Goal: Task Accomplishment & Management: Use online tool/utility

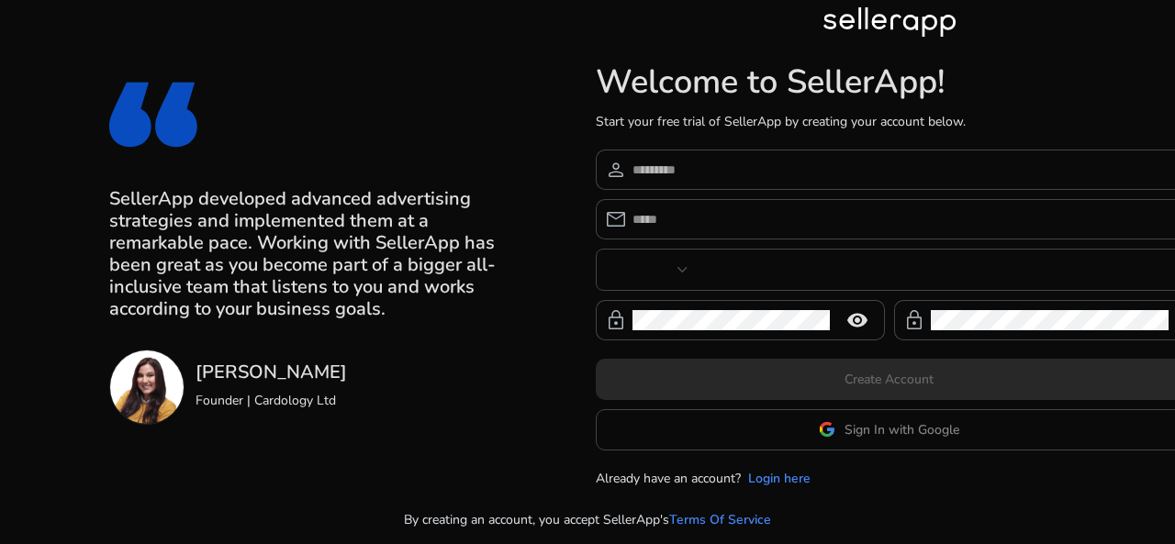
type input "***"
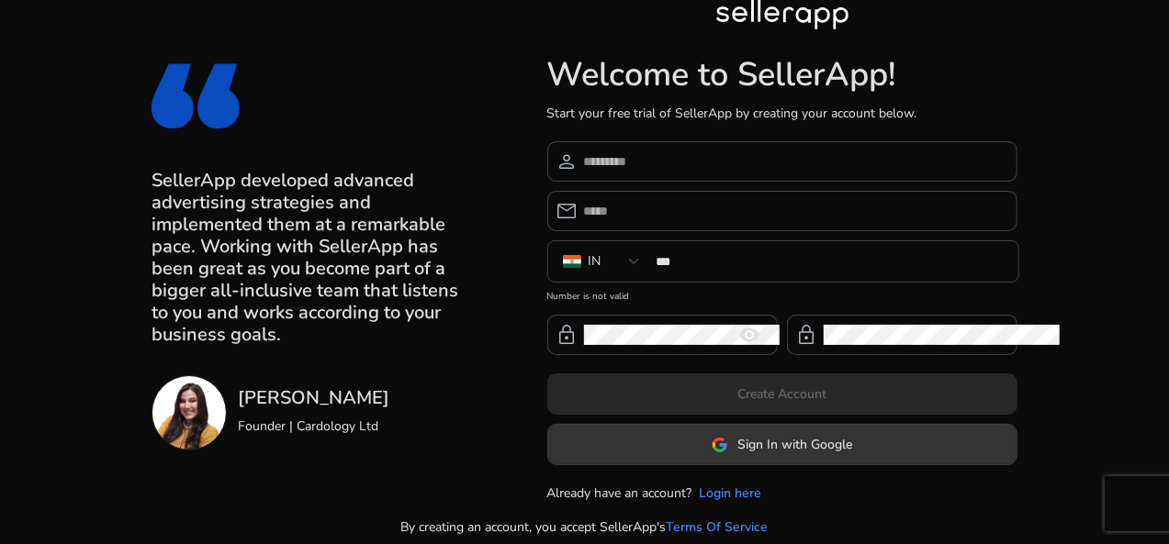
click at [795, 423] on span at bounding box center [782, 445] width 468 height 44
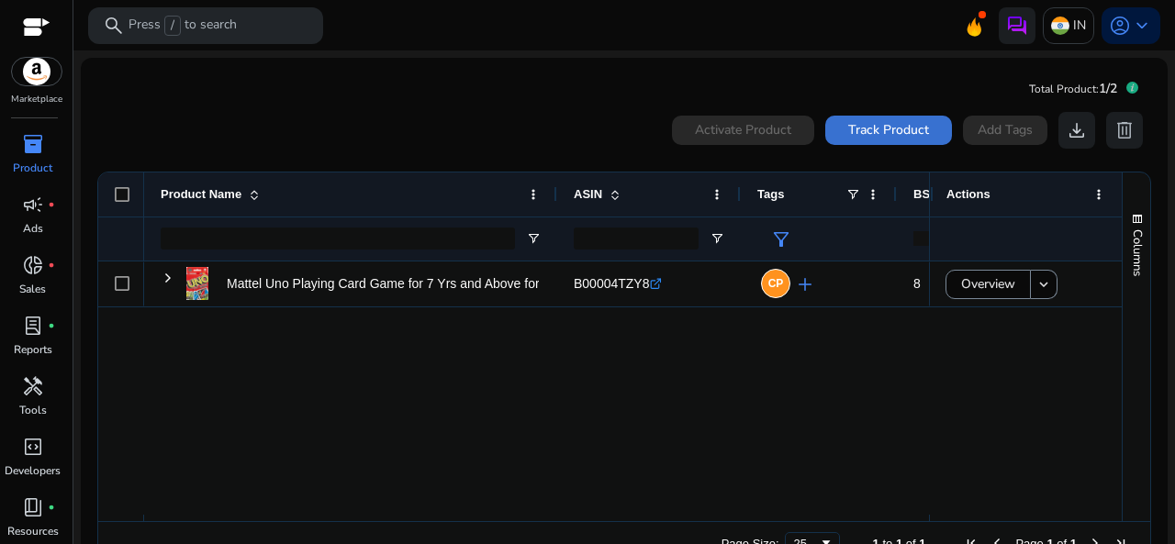
click at [925, 122] on span at bounding box center [888, 130] width 127 height 44
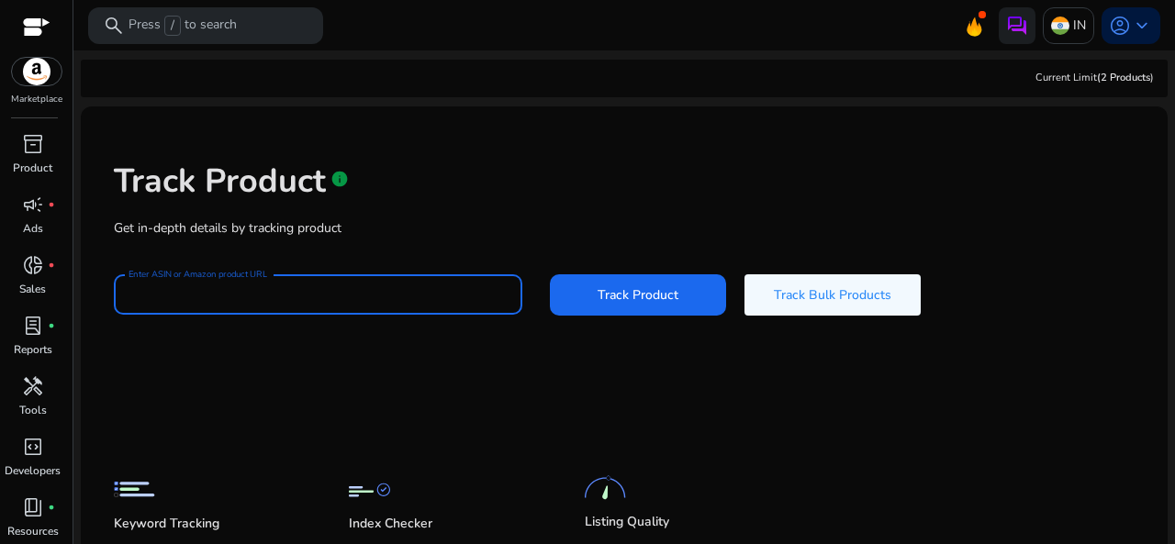
paste input "**********"
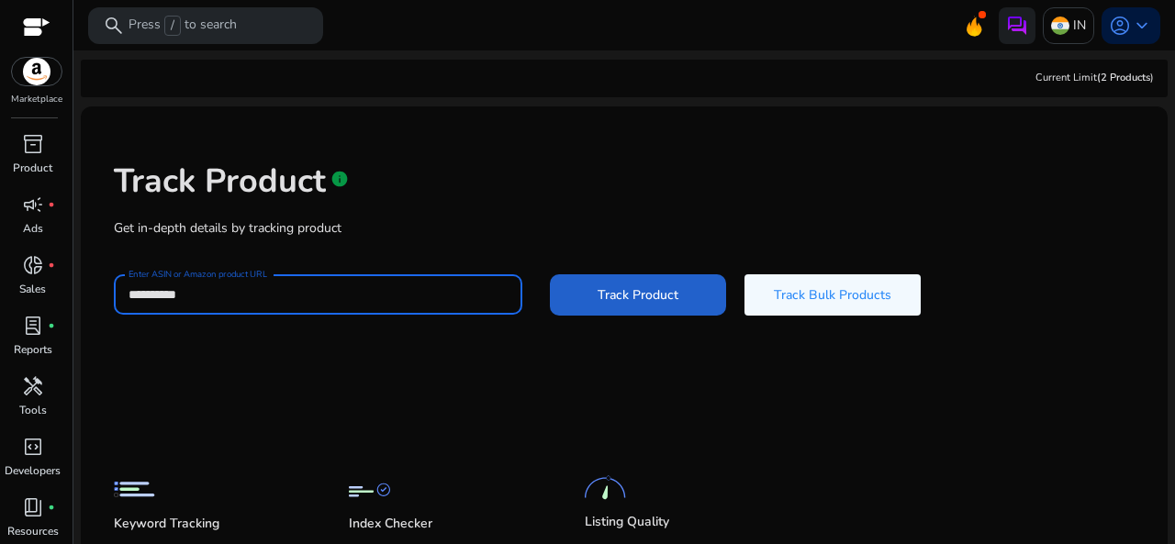
type input "**********"
click at [678, 304] on span at bounding box center [638, 296] width 176 height 44
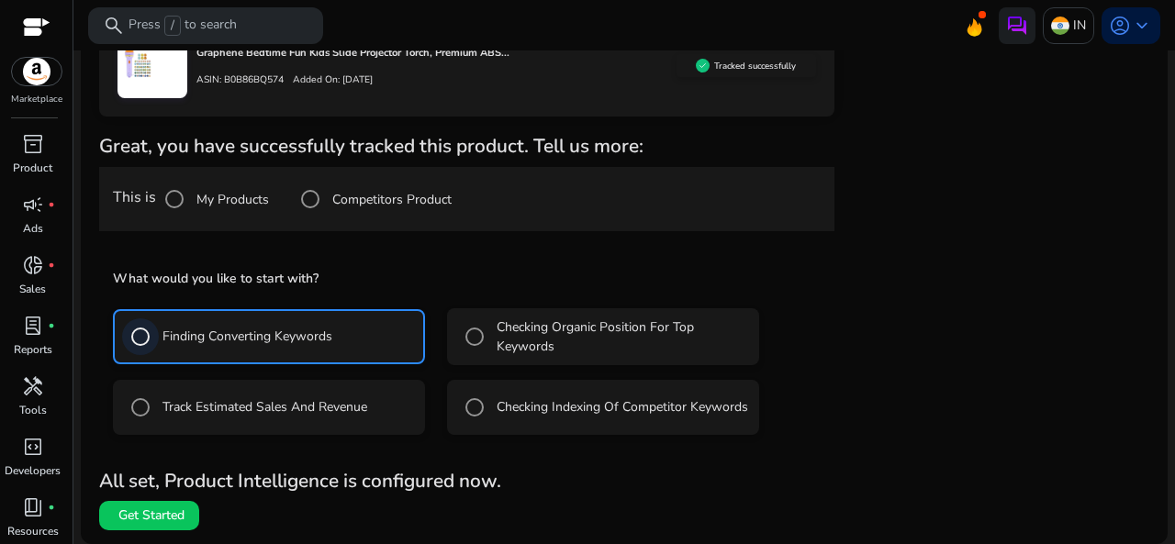
scroll to position [340, 0]
click at [153, 517] on span "Get Started" at bounding box center [151, 516] width 66 height 18
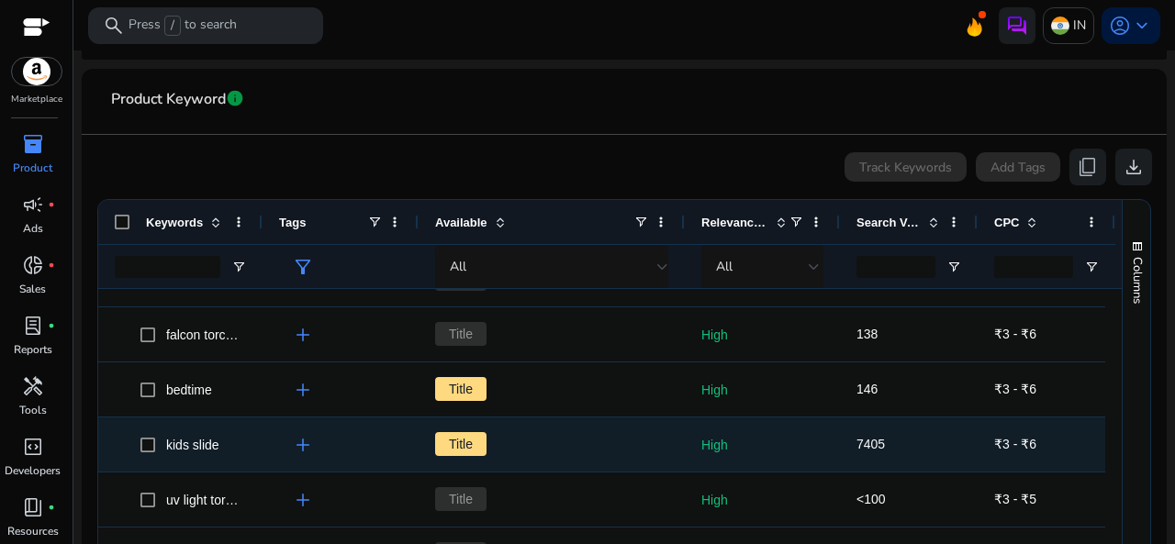
click at [483, 441] on span "Title" at bounding box center [460, 444] width 51 height 24
click at [466, 449] on span "Title" at bounding box center [460, 444] width 51 height 24
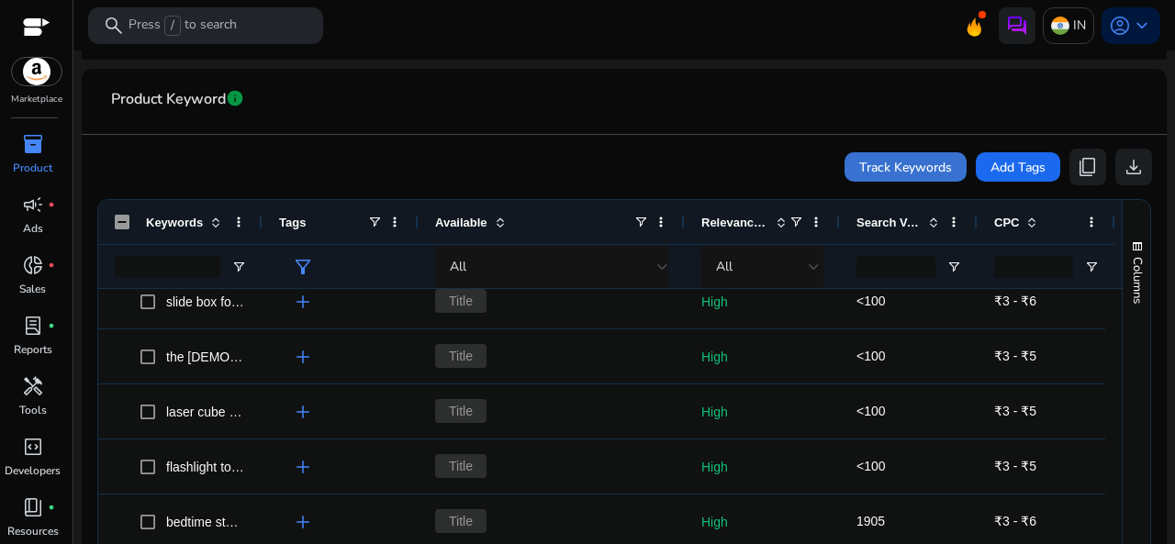
click at [923, 171] on span "Track Keywords" at bounding box center [905, 167] width 93 height 19
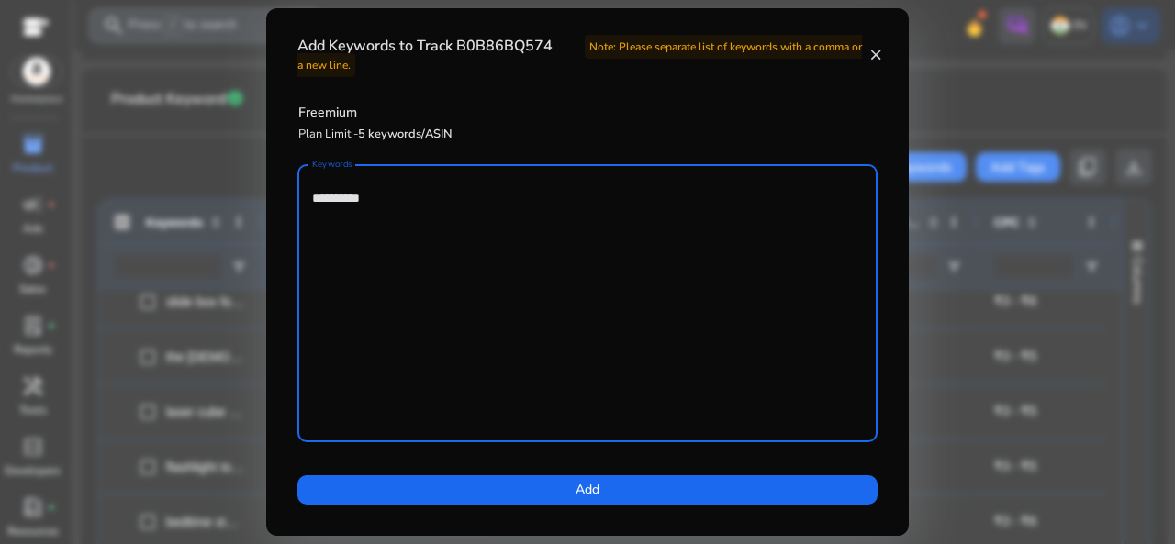
click at [544, 496] on span at bounding box center [587, 490] width 580 height 44
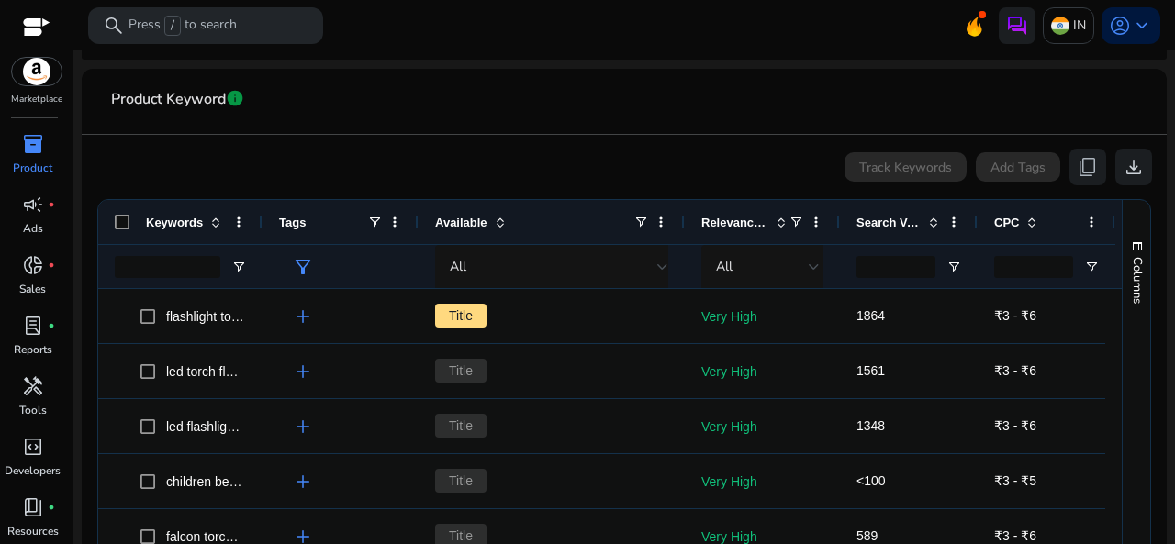
click at [1137, 34] on span "keyboard_arrow_down" at bounding box center [1142, 26] width 22 height 22
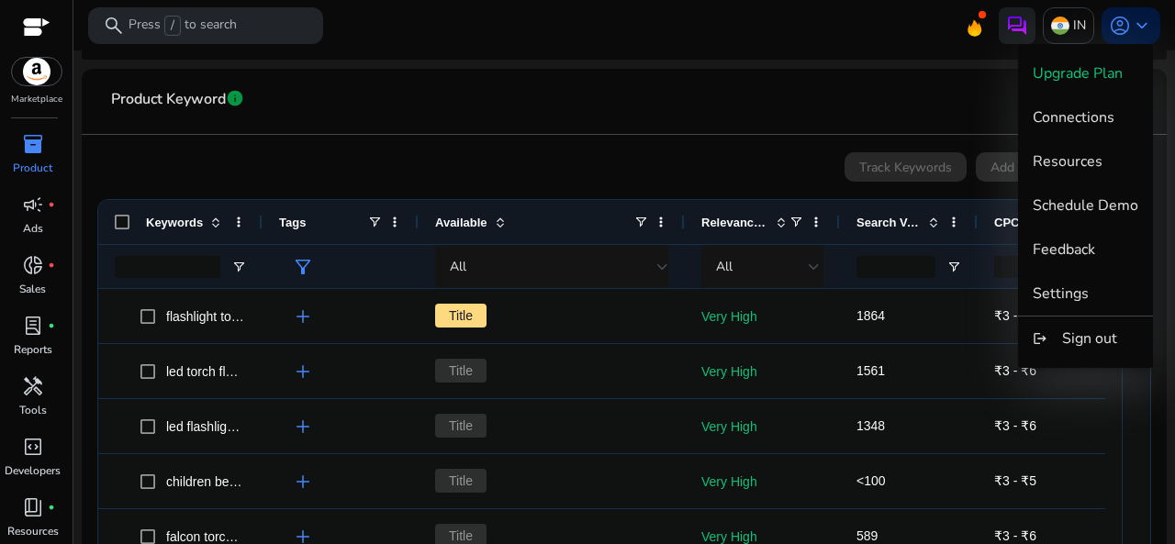
drag, startPoint x: 802, startPoint y: 90, endPoint x: 643, endPoint y: 149, distance: 170.2
click at [643, 149] on div at bounding box center [587, 272] width 1175 height 544
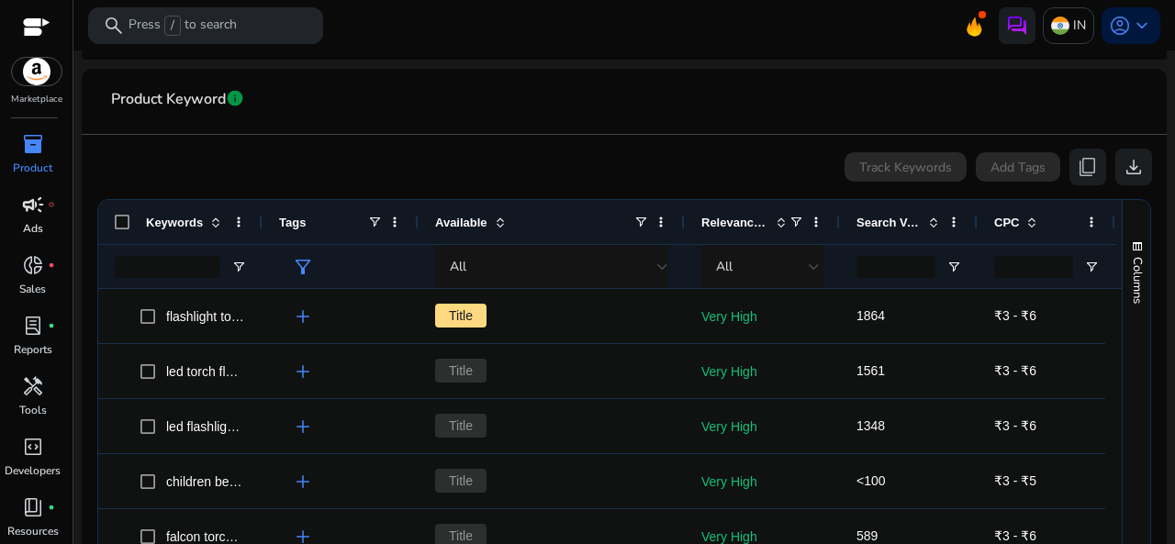
click at [39, 220] on p "Ads" at bounding box center [33, 228] width 20 height 17
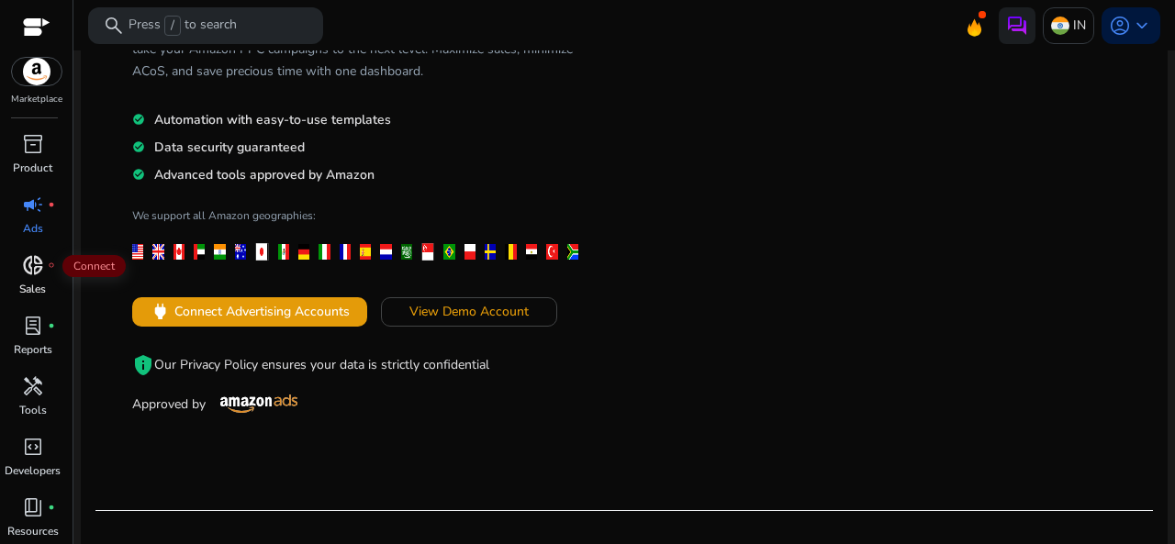
click at [30, 274] on span "donut_small" at bounding box center [33, 265] width 22 height 22
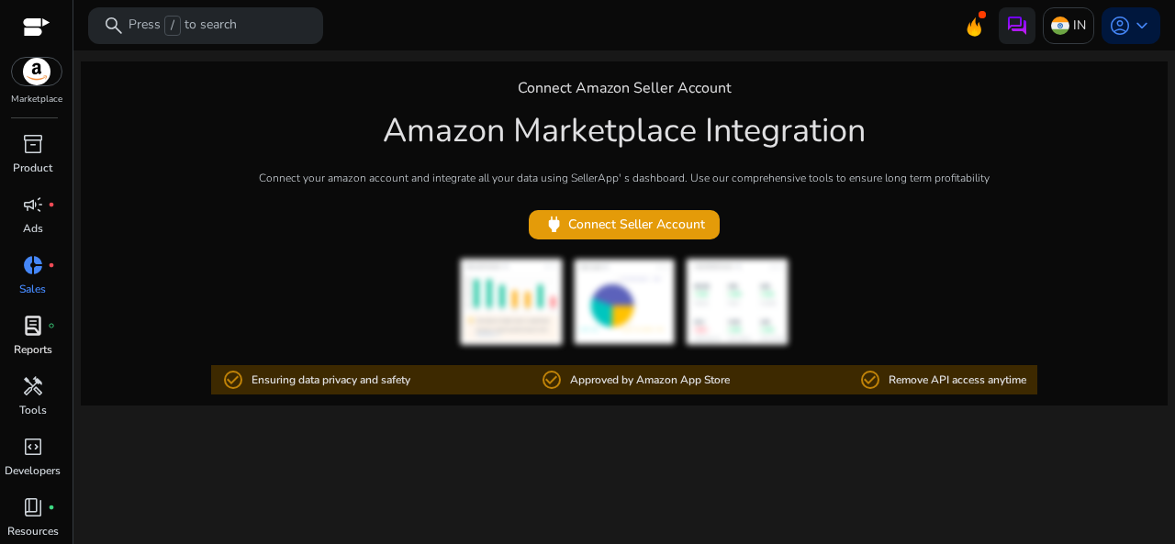
scroll to position [61, 0]
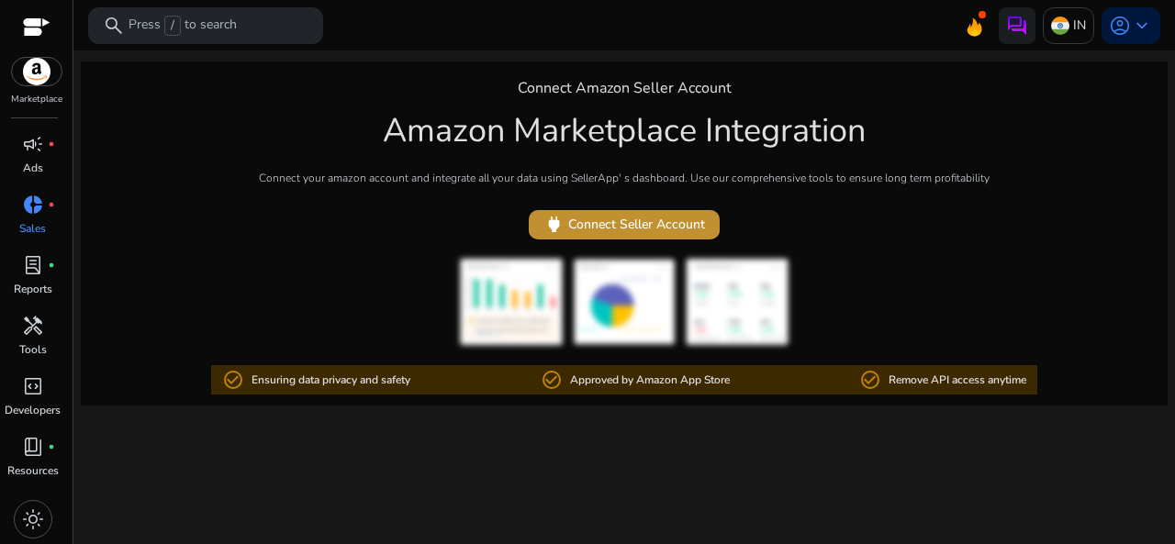
click at [674, 216] on span "power Connect Seller Account" at bounding box center [624, 224] width 162 height 21
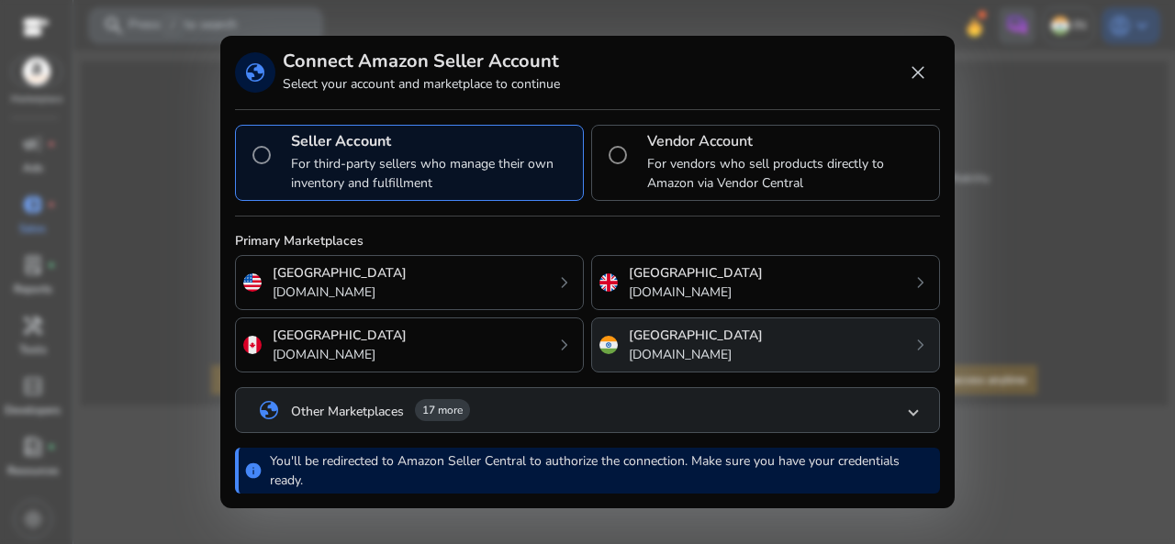
click at [692, 346] on div "India amazon.in chevron_right" at bounding box center [765, 345] width 349 height 55
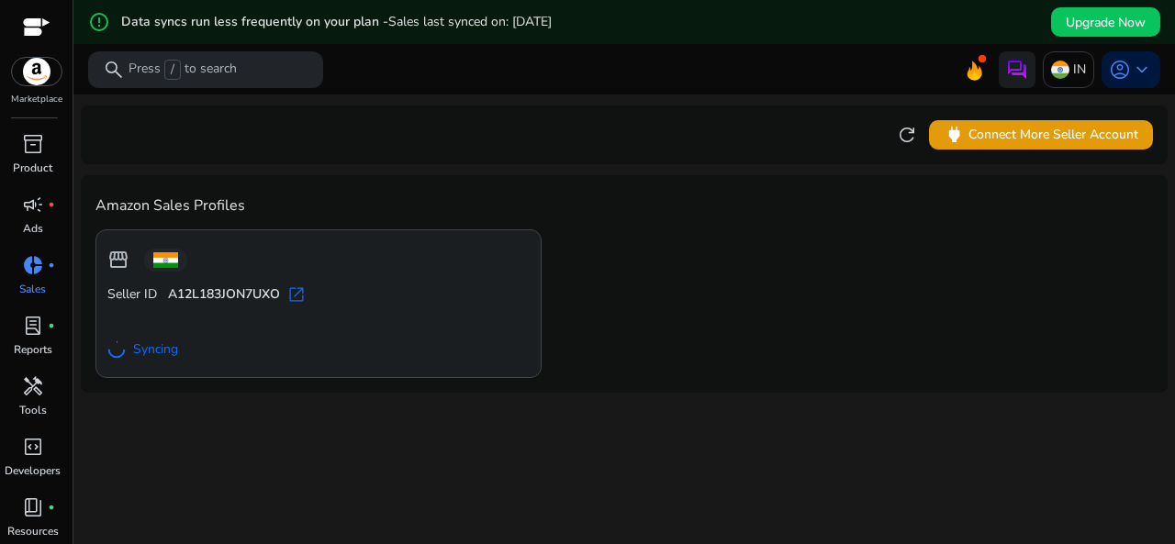
click at [156, 357] on span "Syncing" at bounding box center [155, 350] width 45 height 18
click at [735, 498] on div "We are getting things ready for you... refresh power Connect More Seller Accoun…" at bounding box center [624, 342] width 1087 height 494
click at [160, 353] on span "Syncing" at bounding box center [155, 350] width 45 height 18
click at [306, 298] on span "open_in_new" at bounding box center [296, 294] width 18 height 18
click at [43, 232] on link "campaign fiber_manual_record Ads" at bounding box center [32, 220] width 65 height 61
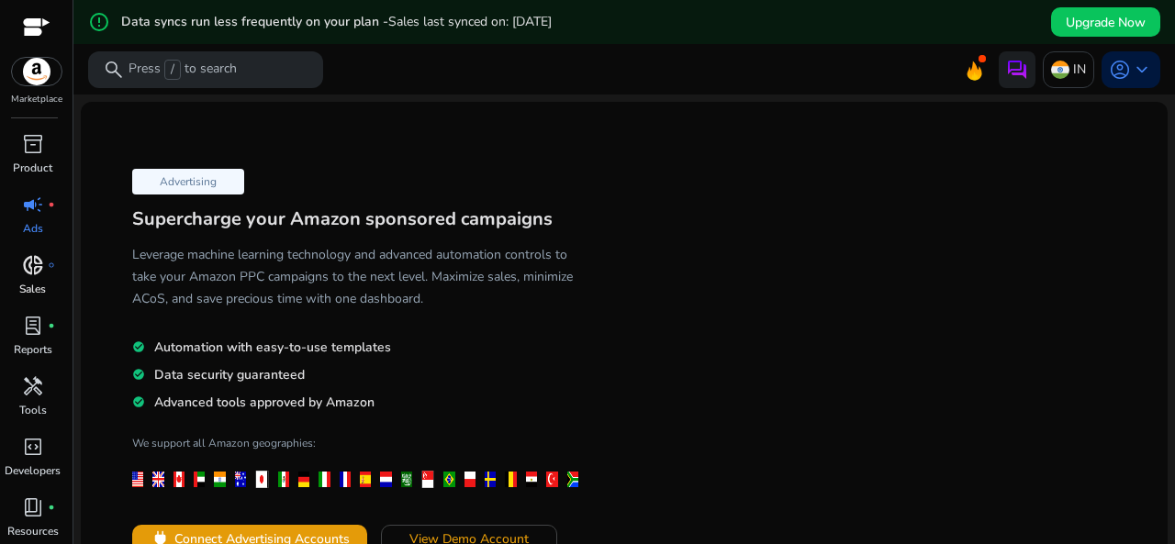
click at [23, 268] on span "donut_small" at bounding box center [33, 265] width 22 height 22
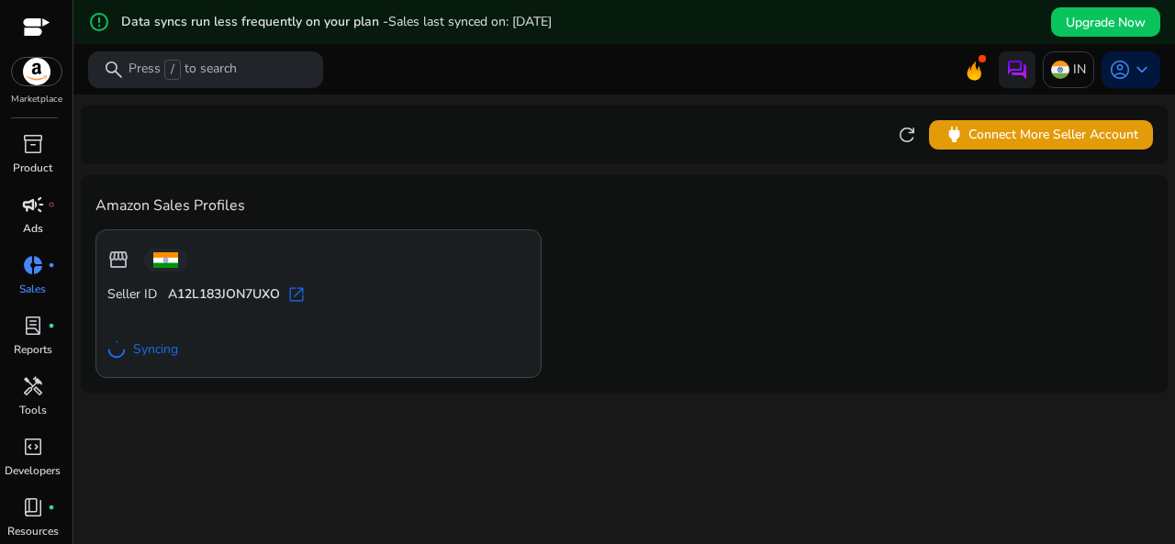
click at [42, 222] on link "campaign fiber_manual_record Ads" at bounding box center [32, 220] width 65 height 61
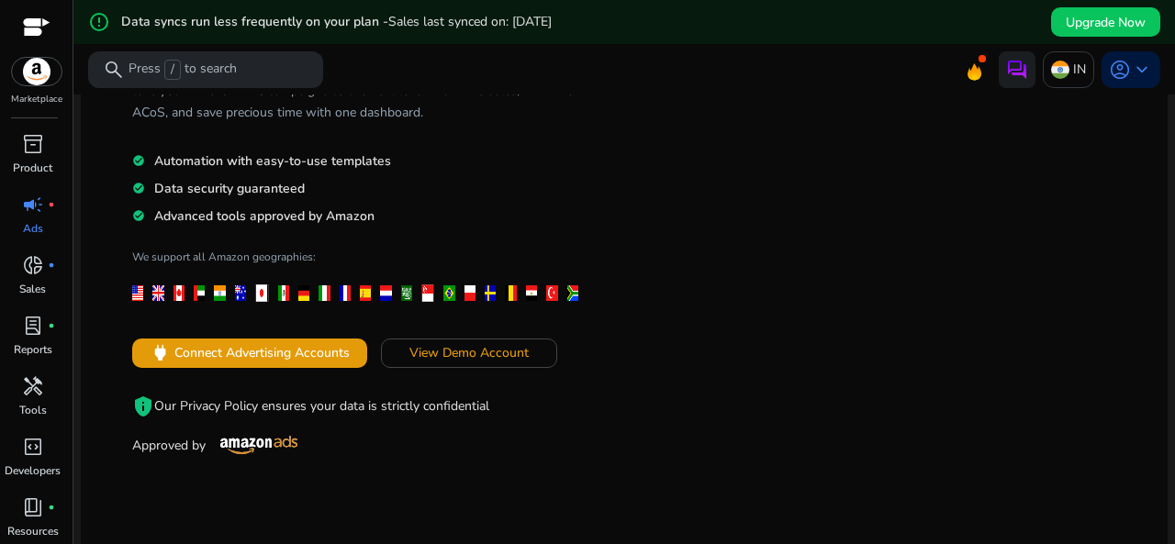
scroll to position [184, 0]
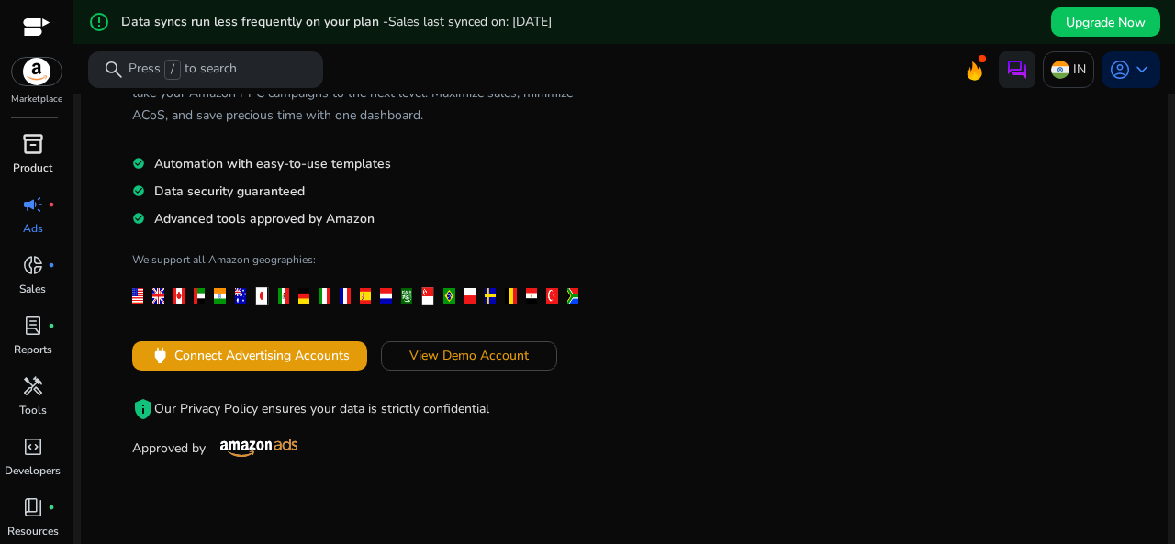
click at [25, 165] on p "Product" at bounding box center [32, 168] width 39 height 17
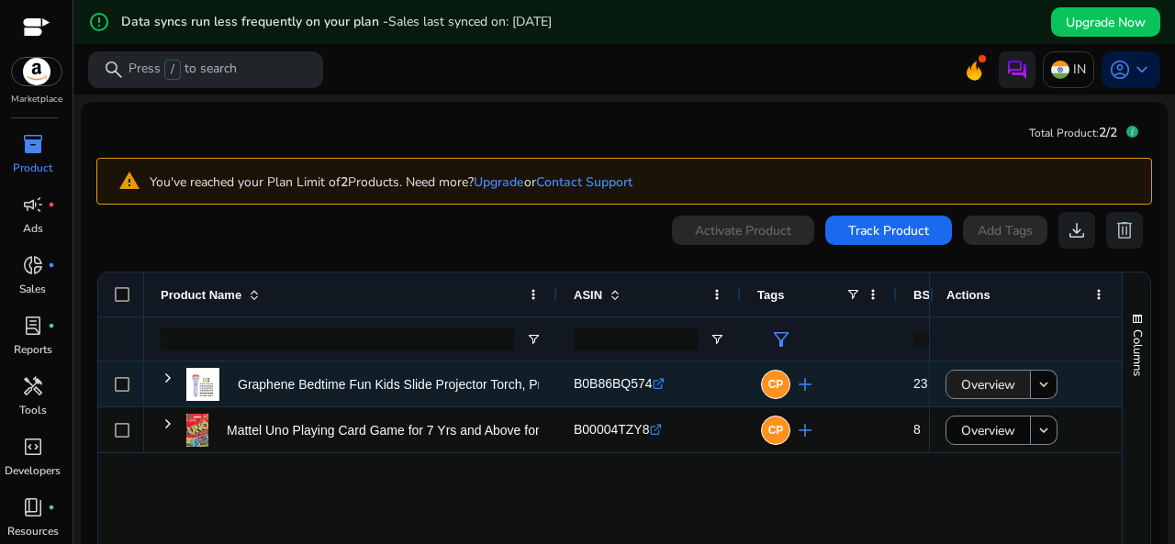
click at [996, 378] on span "Overview" at bounding box center [988, 385] width 54 height 38
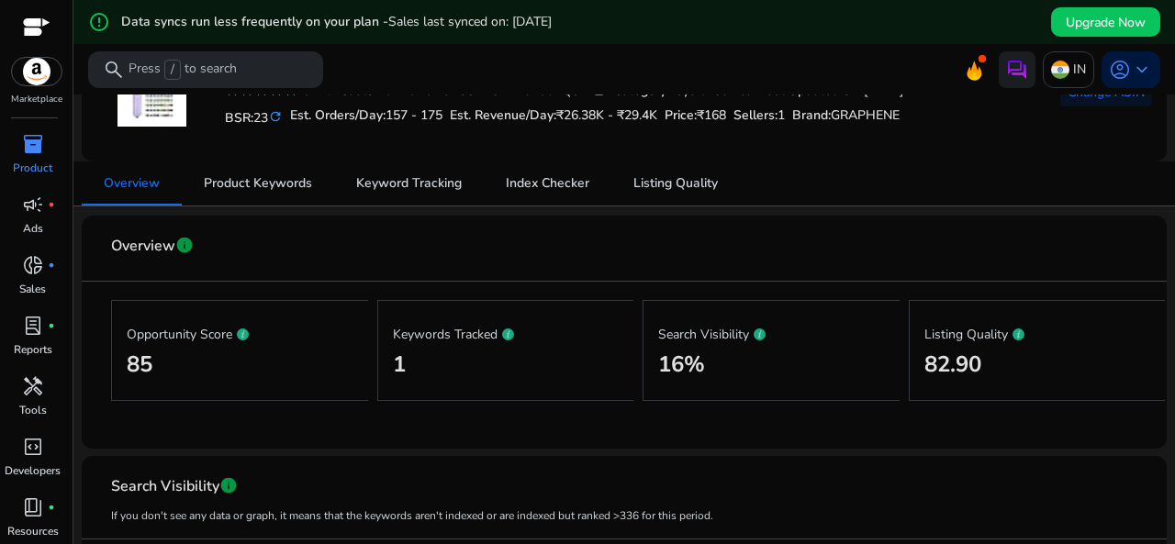
scroll to position [184, 0]
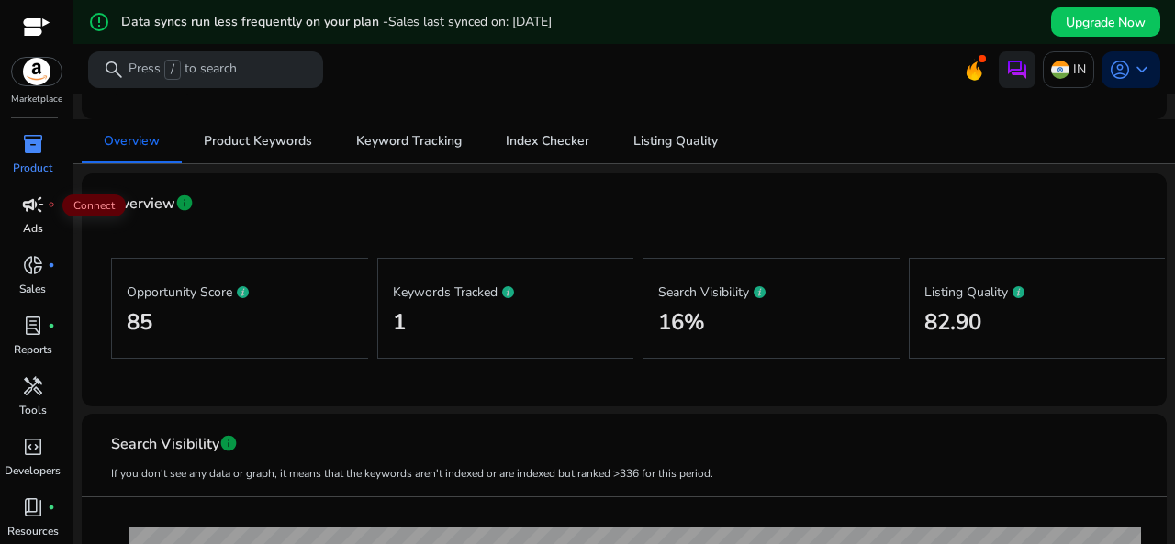
click at [51, 203] on span "fiber_manual_record" at bounding box center [51, 204] width 7 height 7
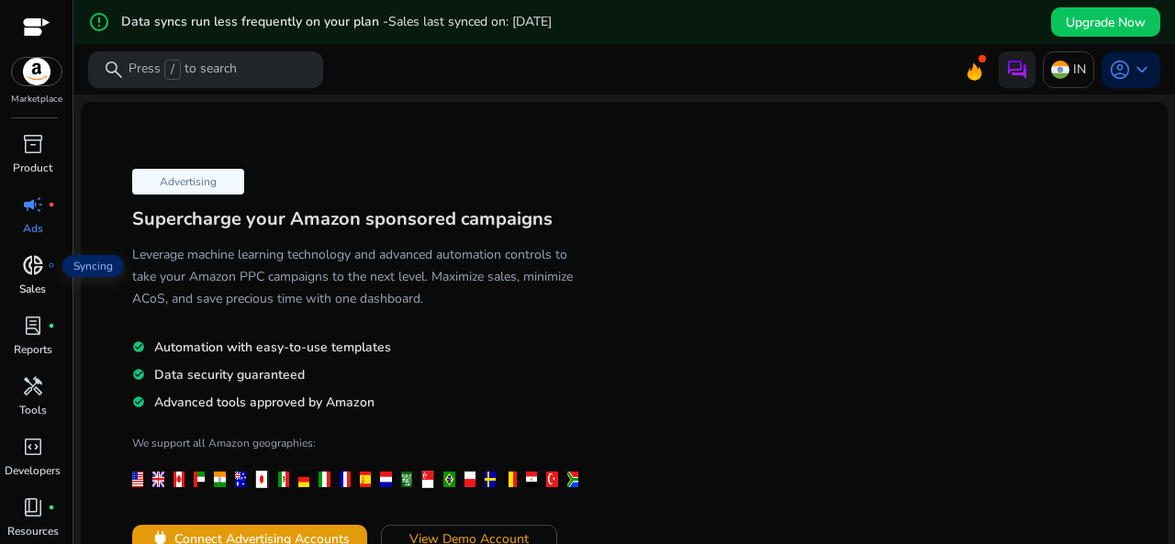
click at [27, 270] on span "donut_small" at bounding box center [33, 265] width 22 height 22
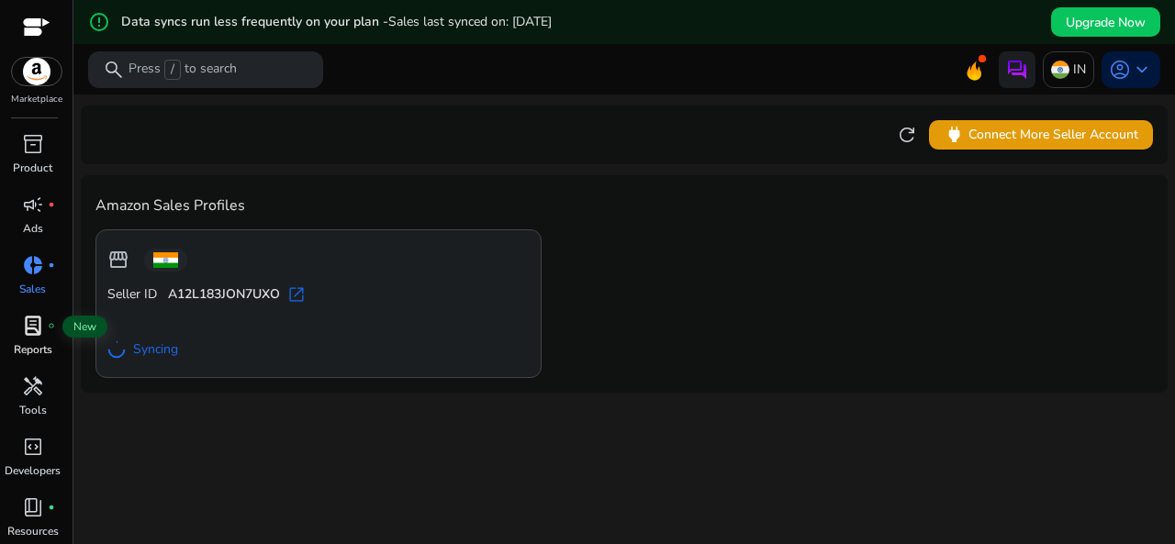
click at [22, 319] on span "lab_profile" at bounding box center [33, 326] width 22 height 22
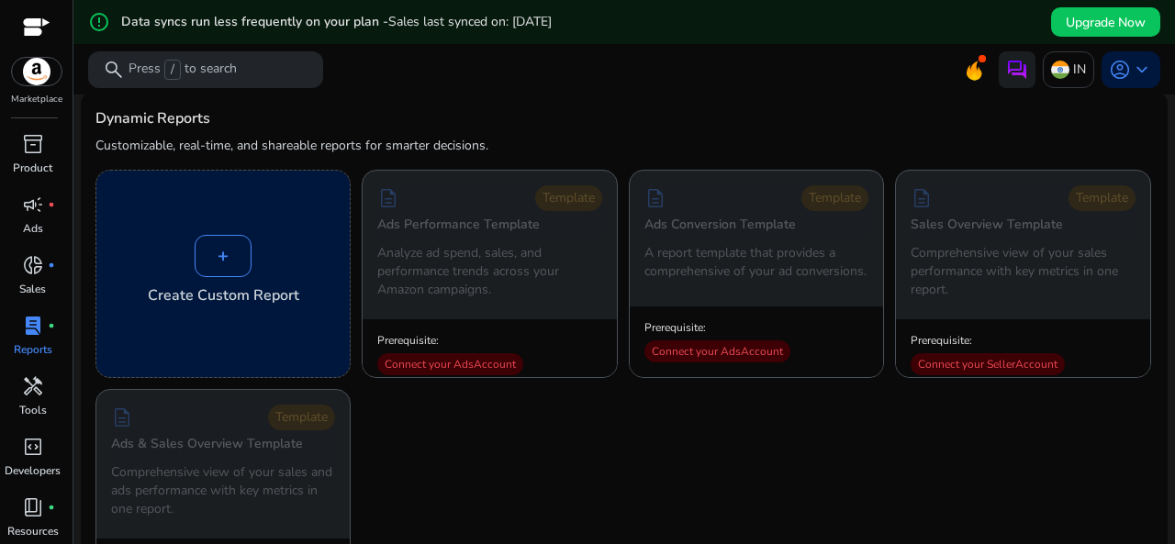
scroll to position [92, 0]
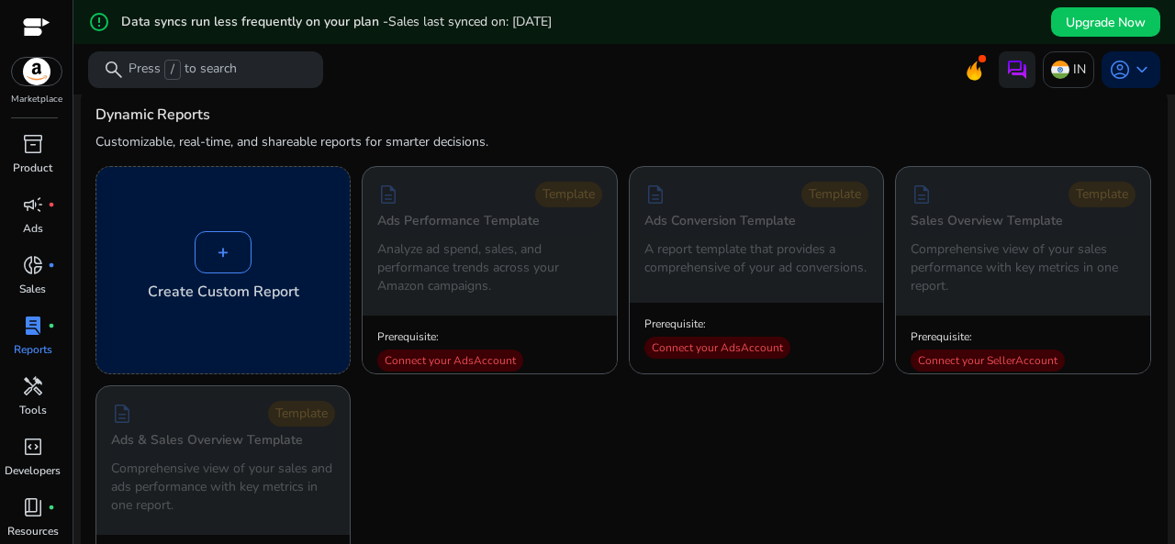
click at [220, 254] on div "+" at bounding box center [223, 252] width 57 height 42
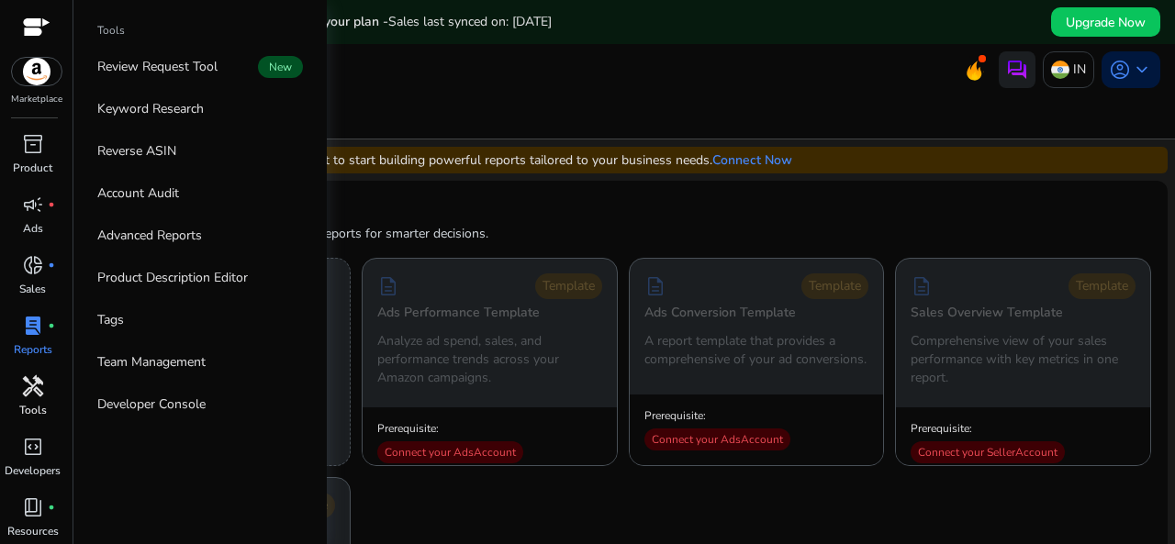
click at [42, 397] on span "handyman" at bounding box center [33, 386] width 22 height 22
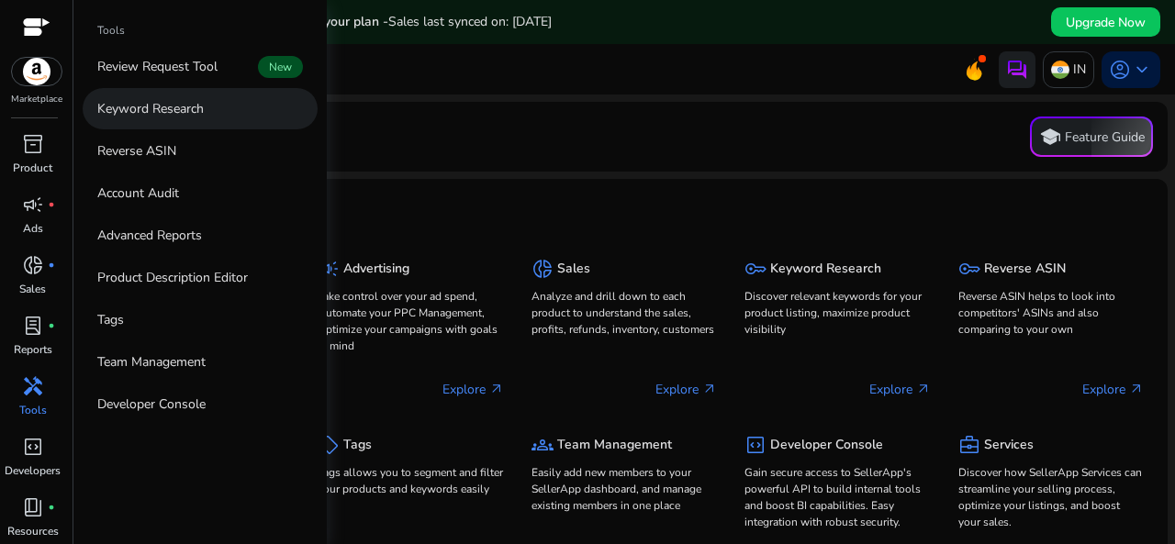
click at [176, 117] on p "Keyword Research" at bounding box center [150, 108] width 106 height 19
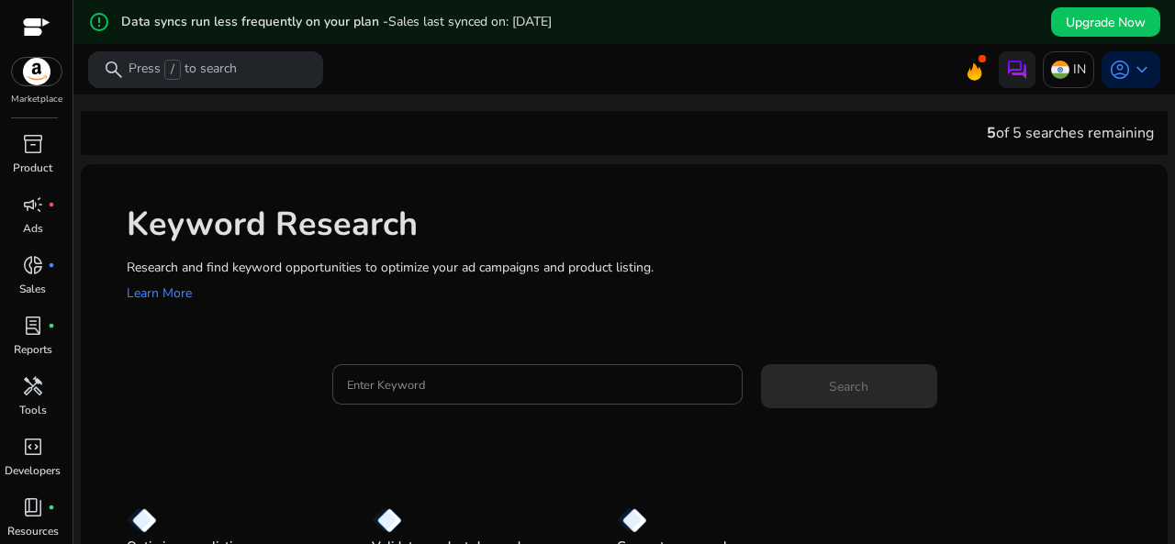
scroll to position [82, 0]
